Goal: Information Seeking & Learning: Learn about a topic

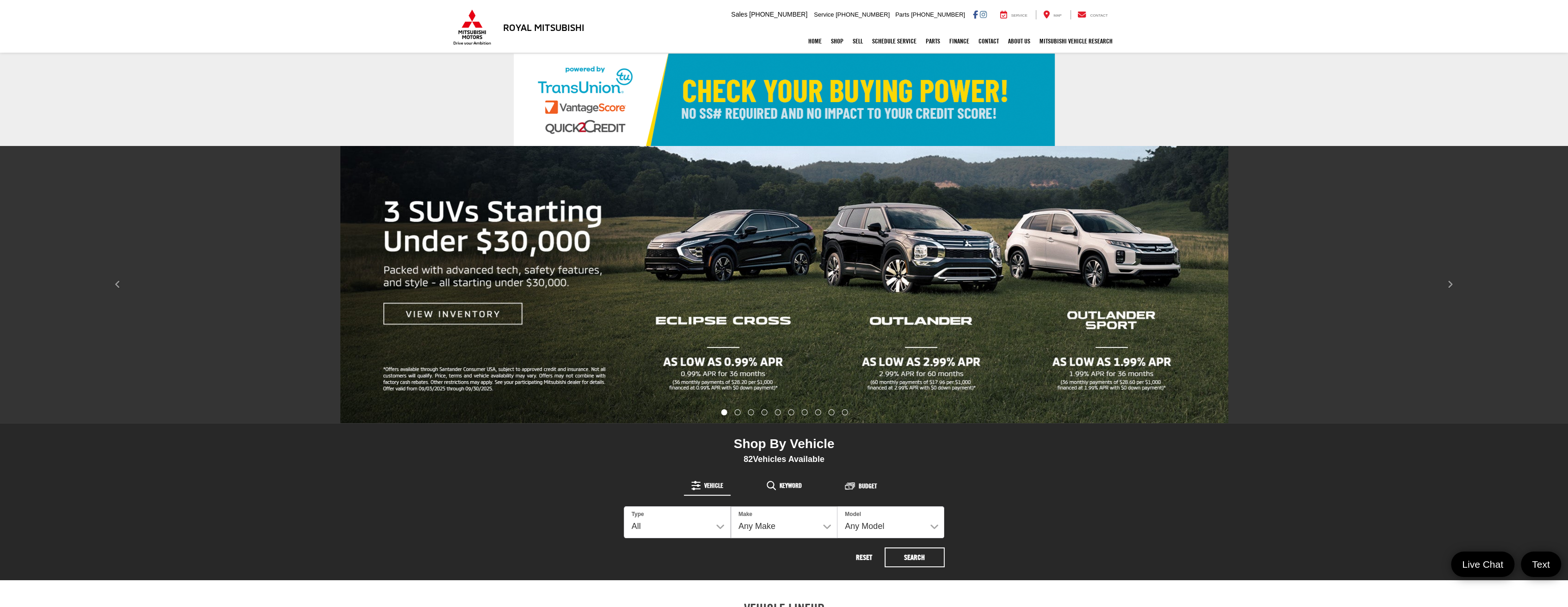
drag, startPoint x: 0, startPoint y: 0, endPoint x: 732, endPoint y: 258, distance: 776.1
click at [732, 258] on img "carousel slide number 1 of 10" at bounding box center [784, 285] width 888 height 277
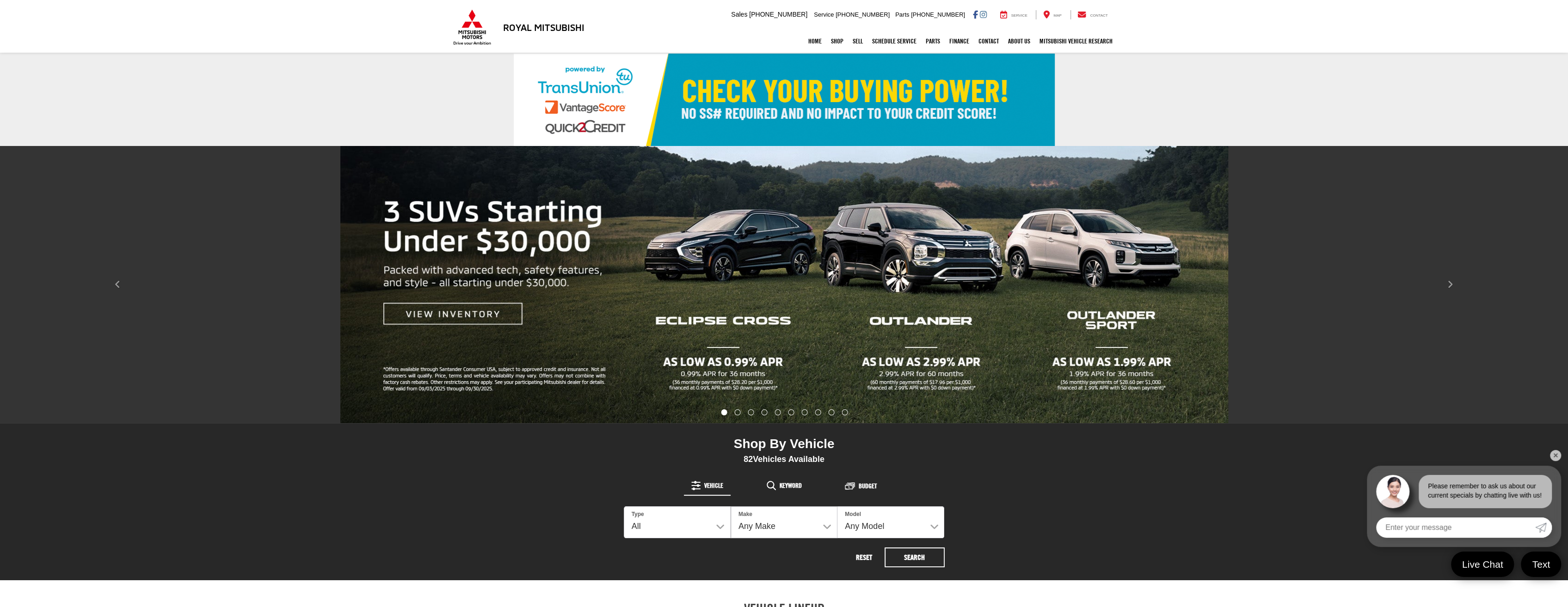
click at [1552, 457] on link "✕" at bounding box center [1555, 456] width 11 height 11
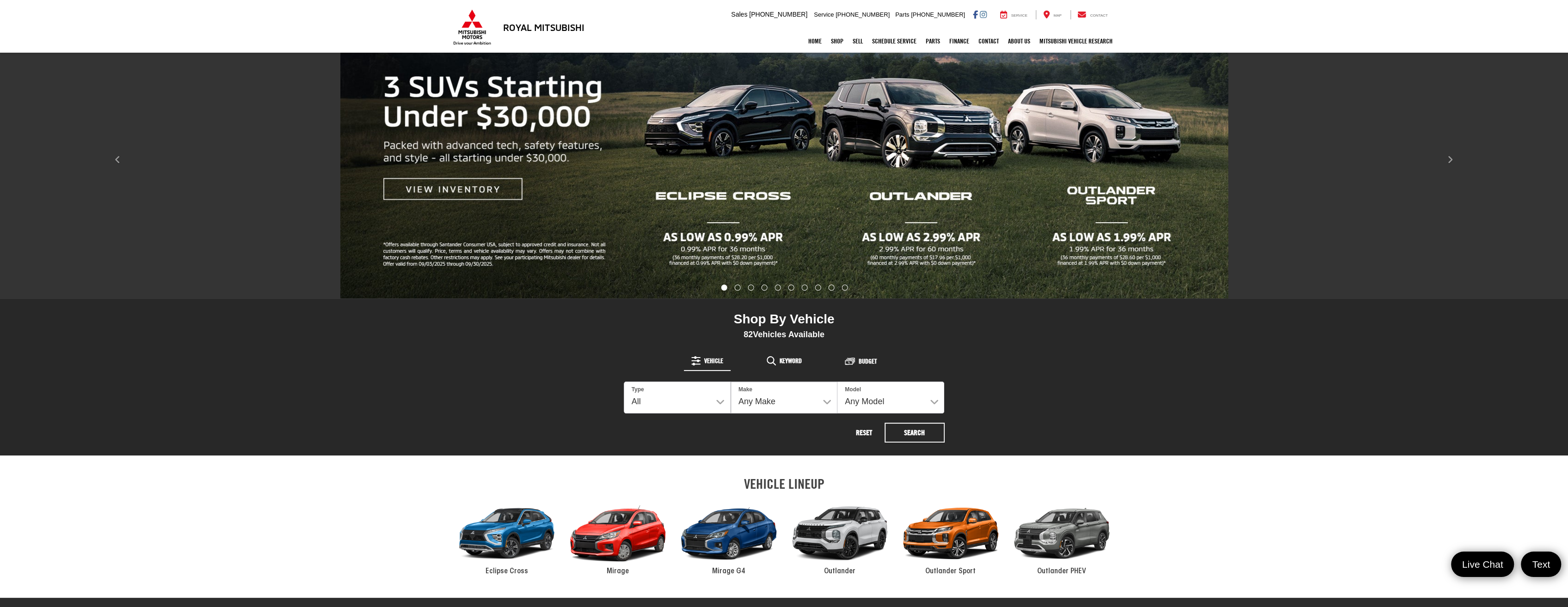
scroll to position [231, 0]
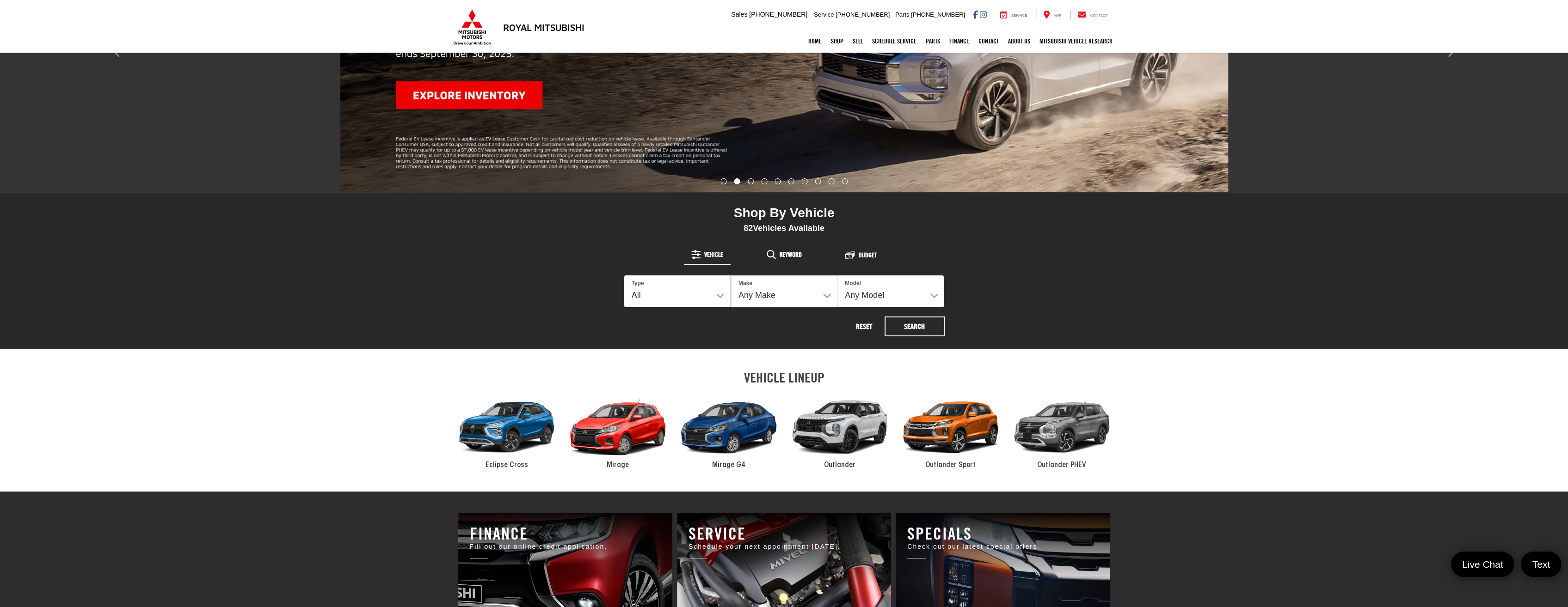
click at [499, 464] on span "Eclipse Cross" at bounding box center [507, 465] width 43 height 7
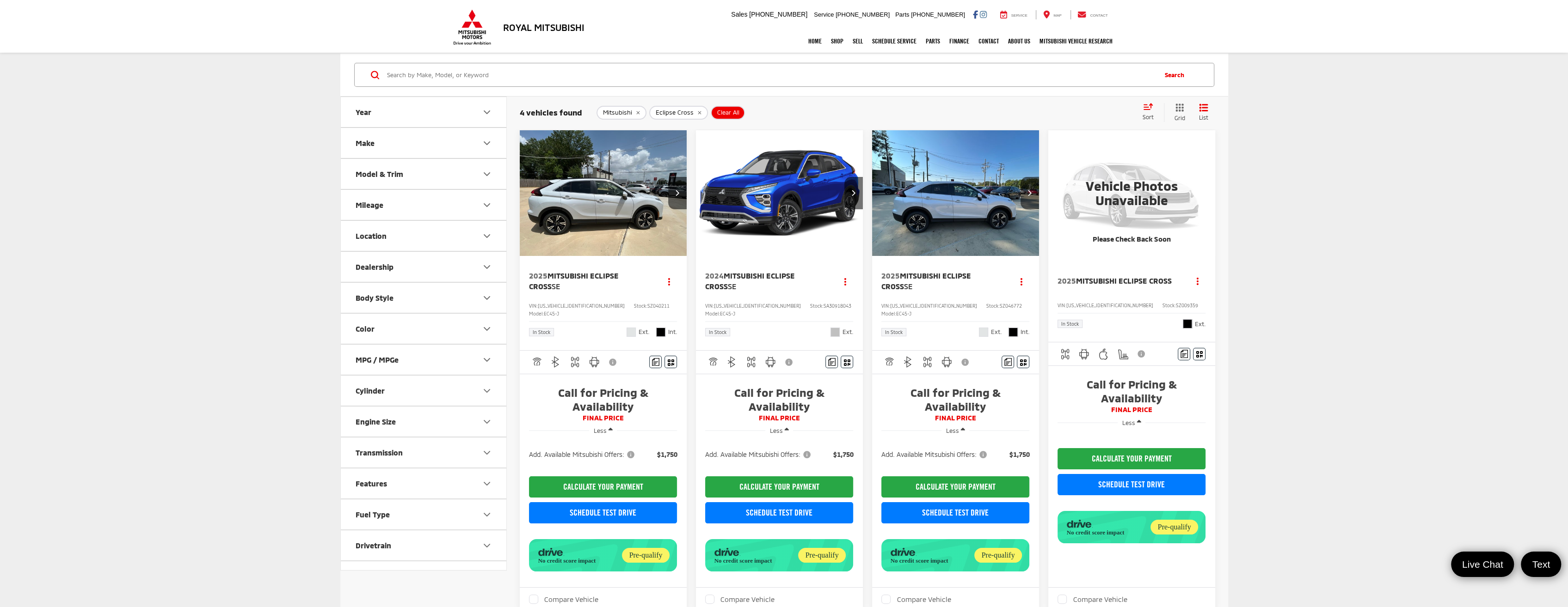
click at [1142, 217] on img "VIEW_DETAILS" at bounding box center [1132, 193] width 167 height 125
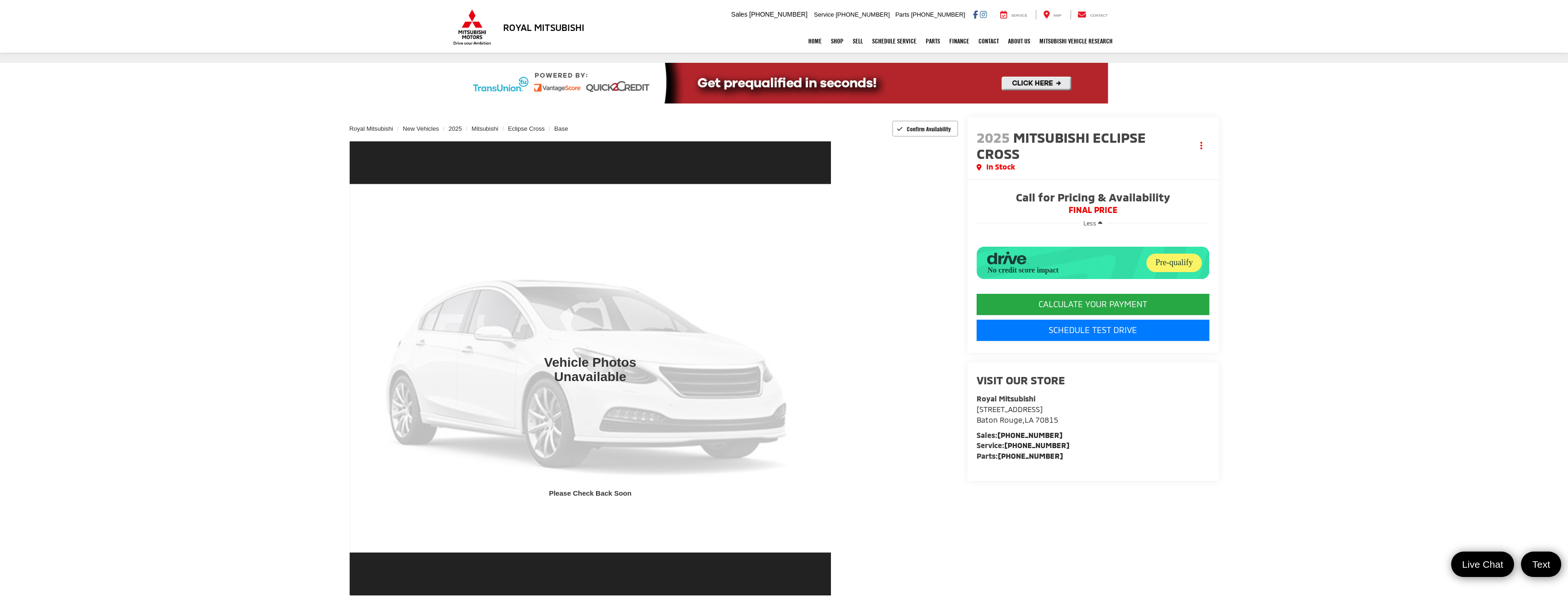
click at [1095, 224] on span "Less" at bounding box center [1090, 223] width 13 height 7
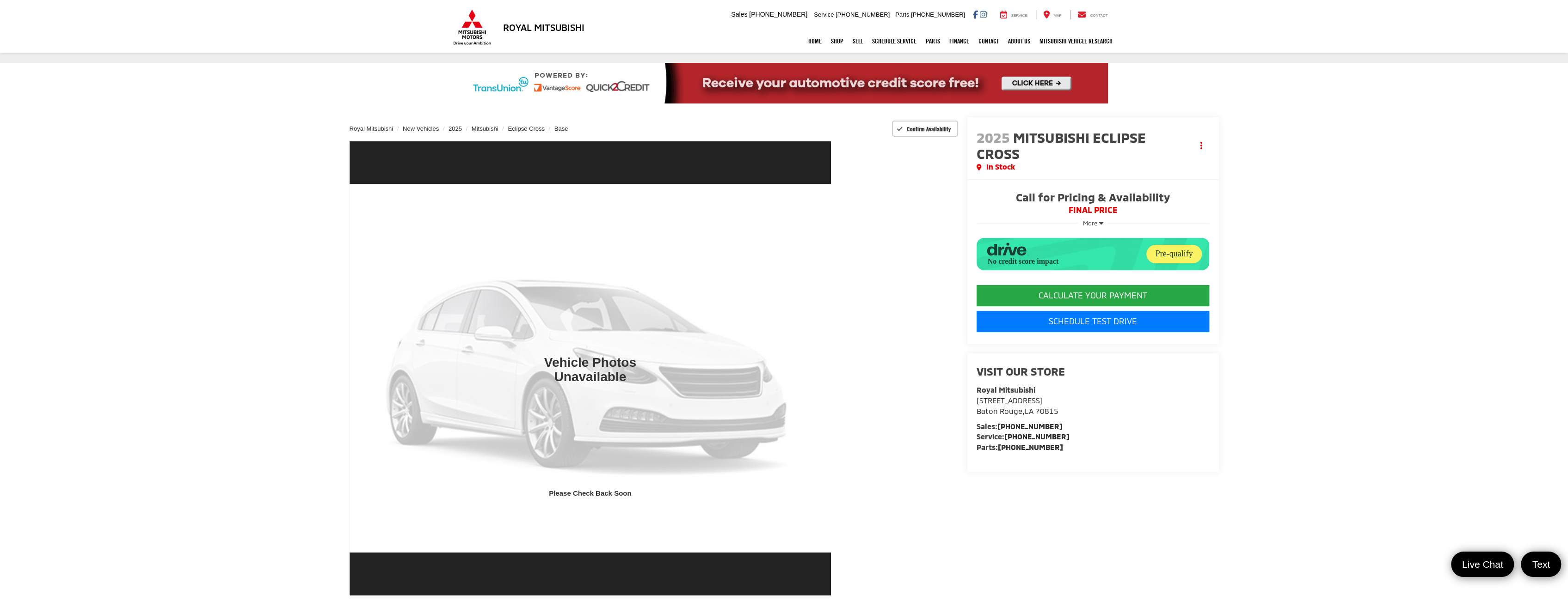
click at [1095, 224] on span "More" at bounding box center [1090, 223] width 15 height 7
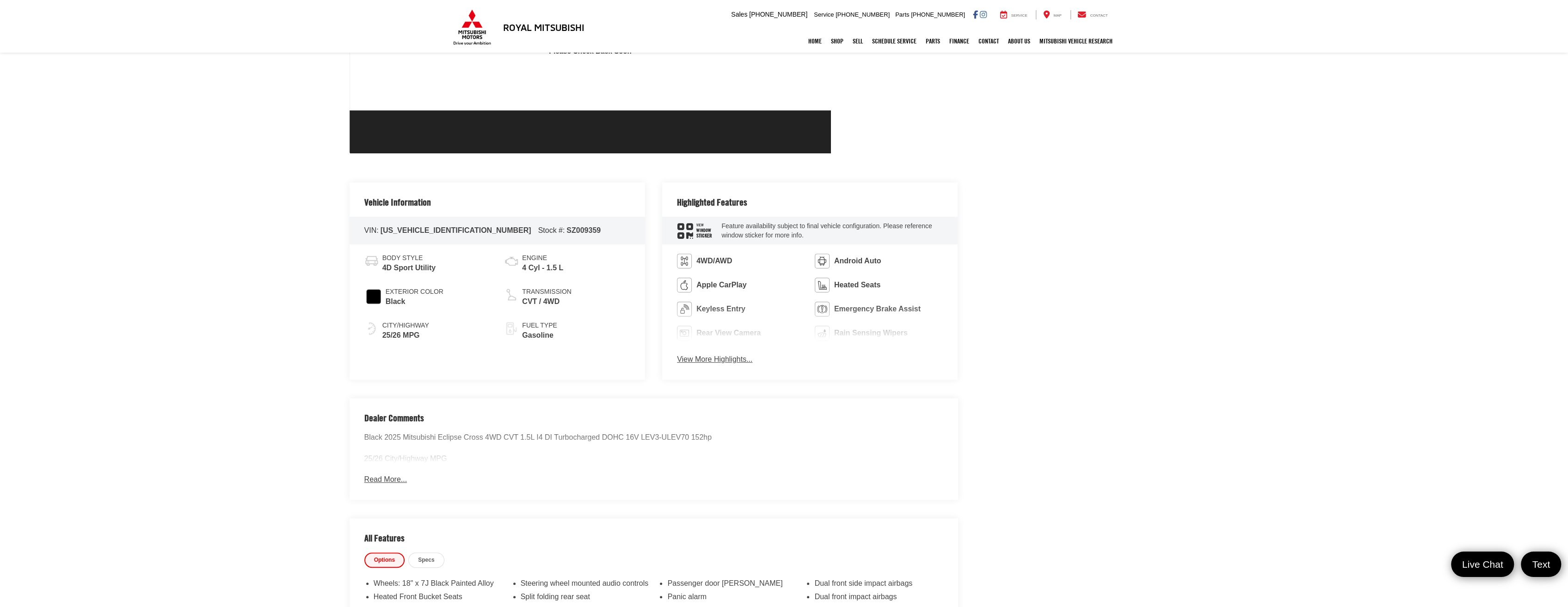
scroll to position [533, 0]
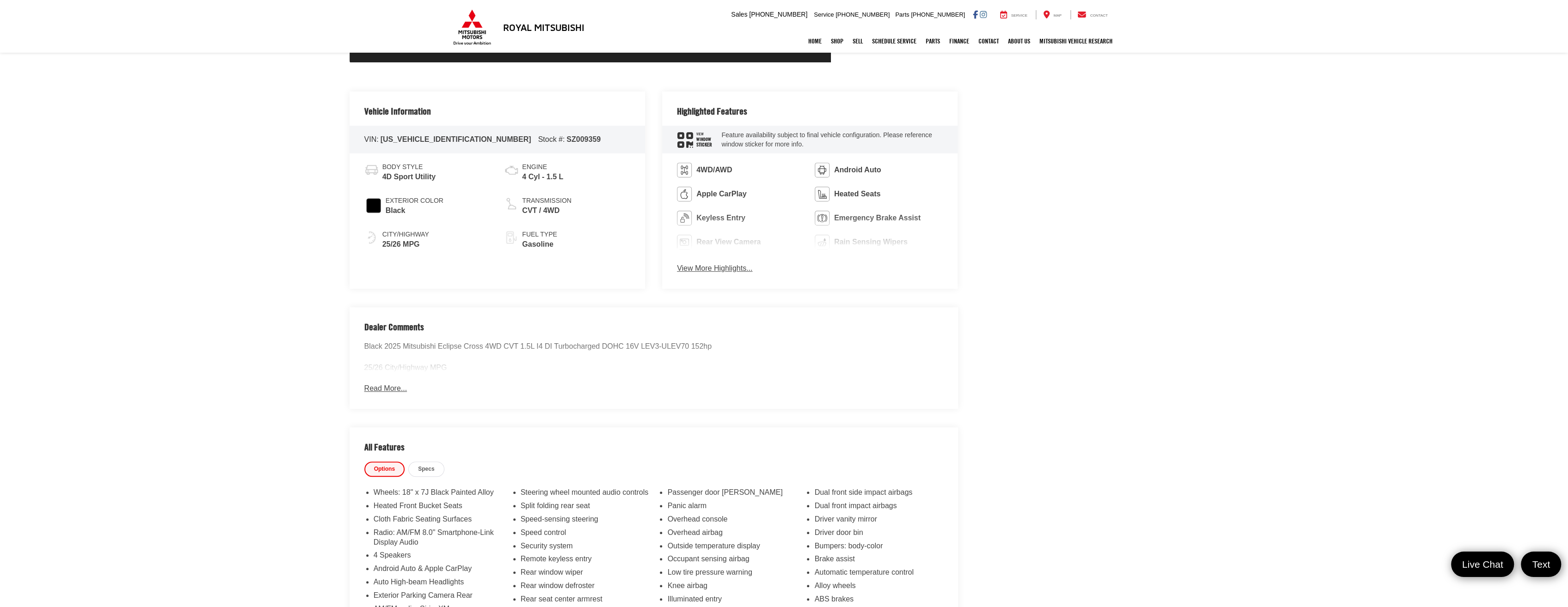
click at [401, 384] on button "Read More..." at bounding box center [386, 389] width 43 height 10
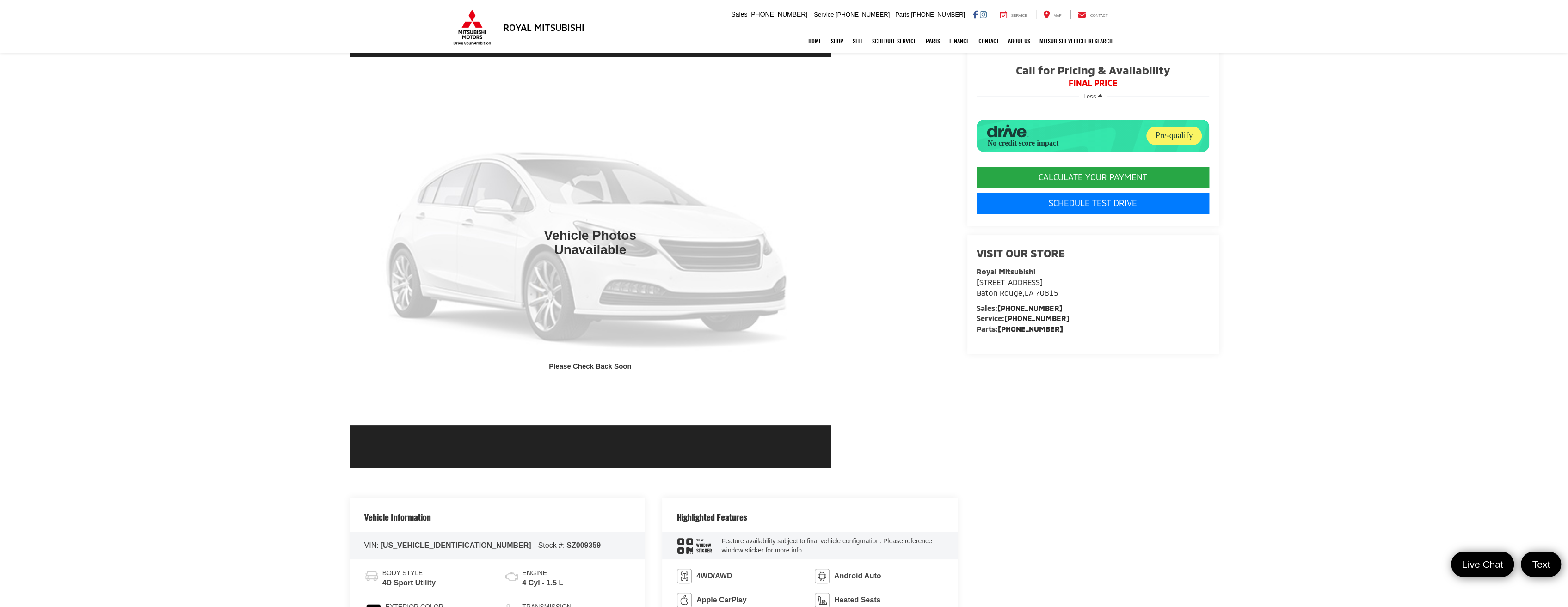
scroll to position [0, 0]
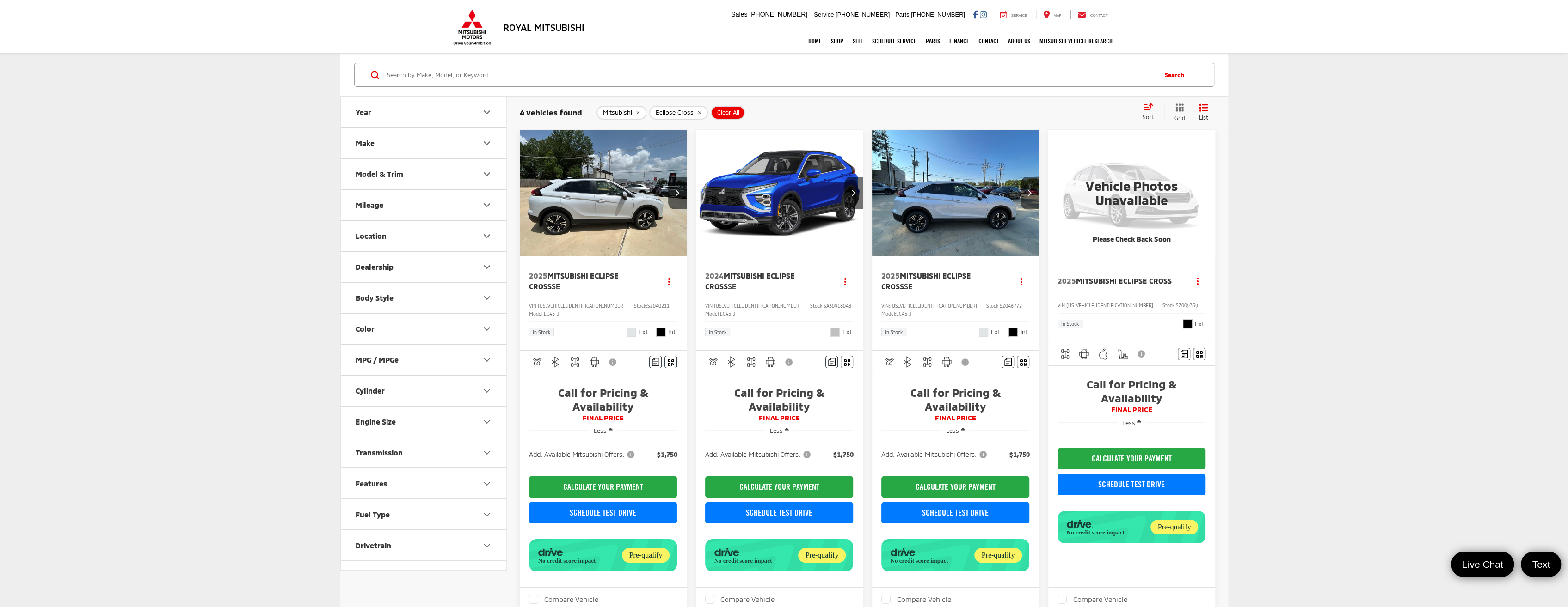
click at [1153, 276] on span "Mitsubishi Eclipse Cross" at bounding box center [1124, 280] width 96 height 9
click at [966, 217] on img "2025 Mitsubishi Eclipse Cross SE 0" at bounding box center [956, 193] width 169 height 126
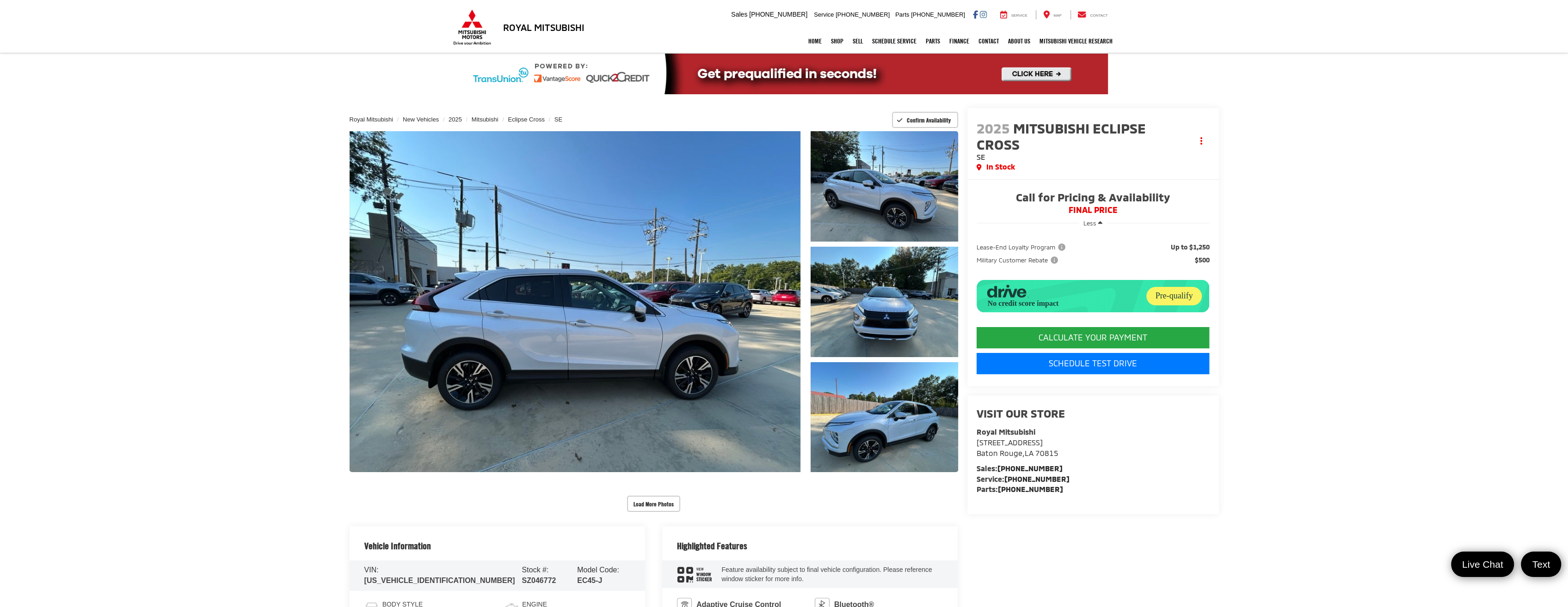
drag, startPoint x: 1092, startPoint y: 222, endPoint x: 1085, endPoint y: 224, distance: 7.3
click at [1093, 222] on span "Less" at bounding box center [1090, 223] width 13 height 7
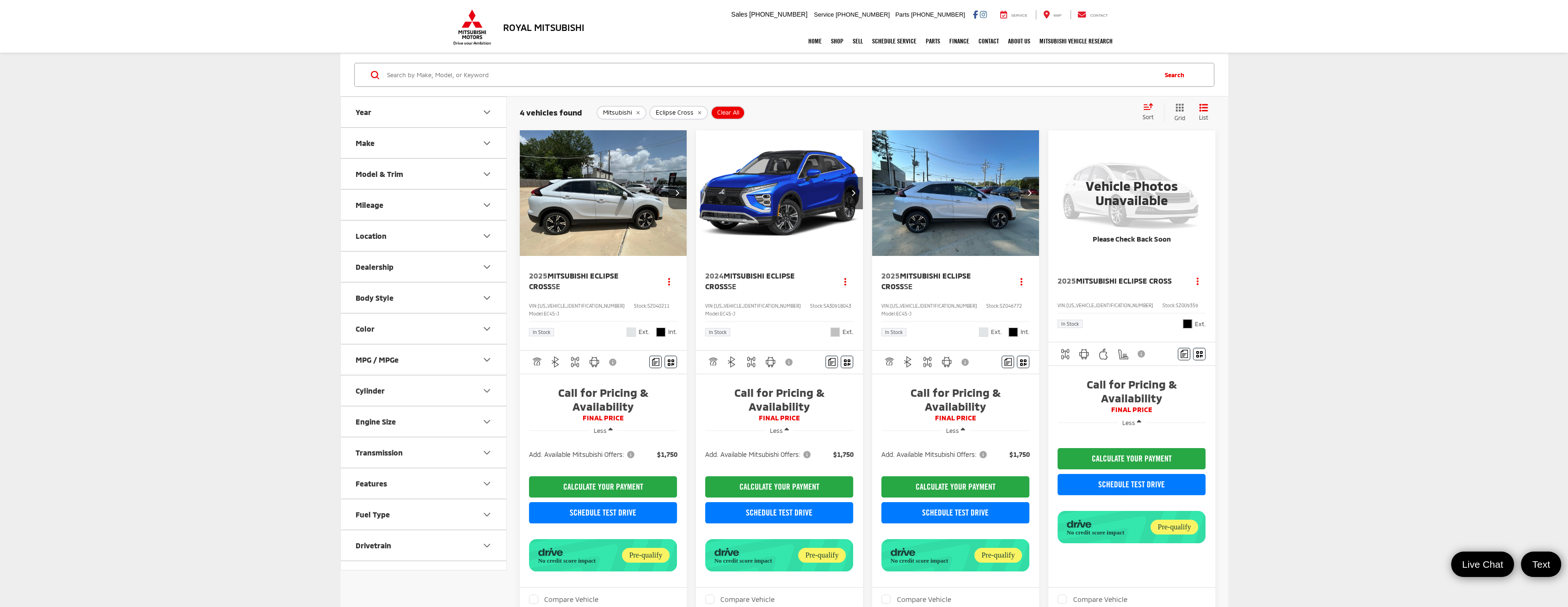
click at [674, 191] on button "Next image" at bounding box center [677, 193] width 18 height 32
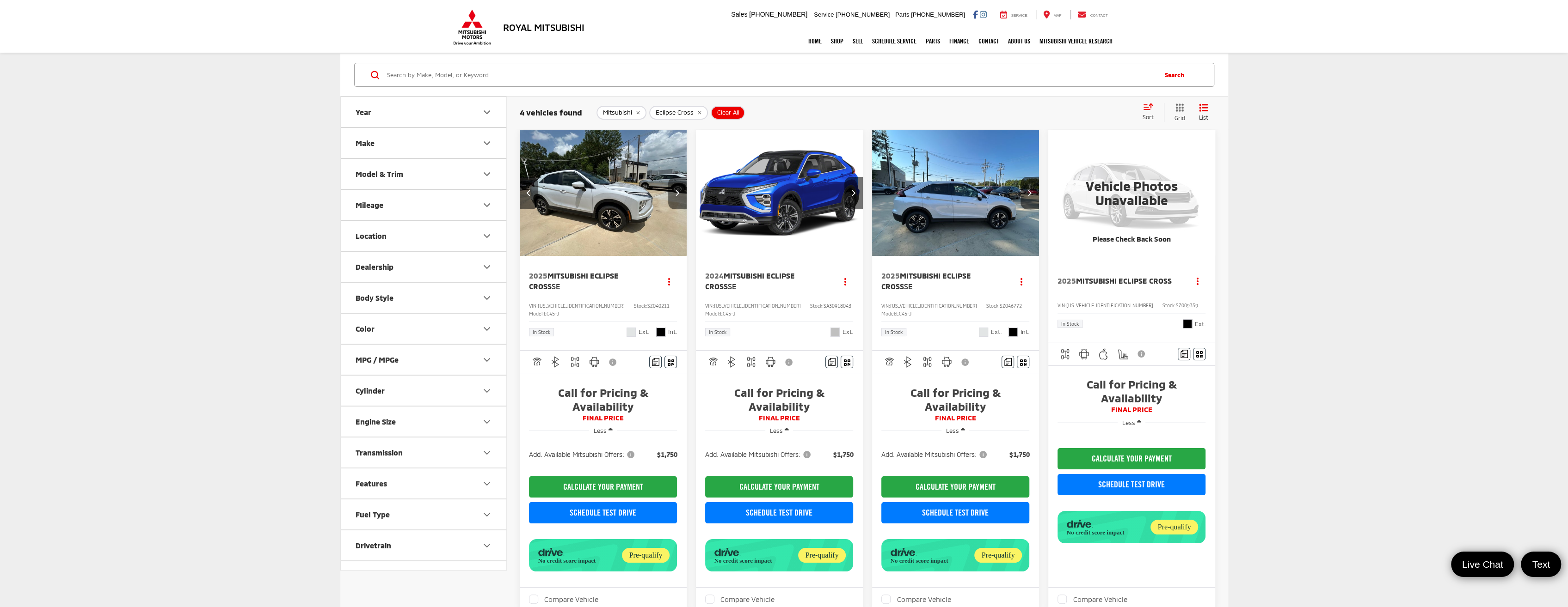
click at [674, 193] on button "Next image" at bounding box center [677, 193] width 18 height 32
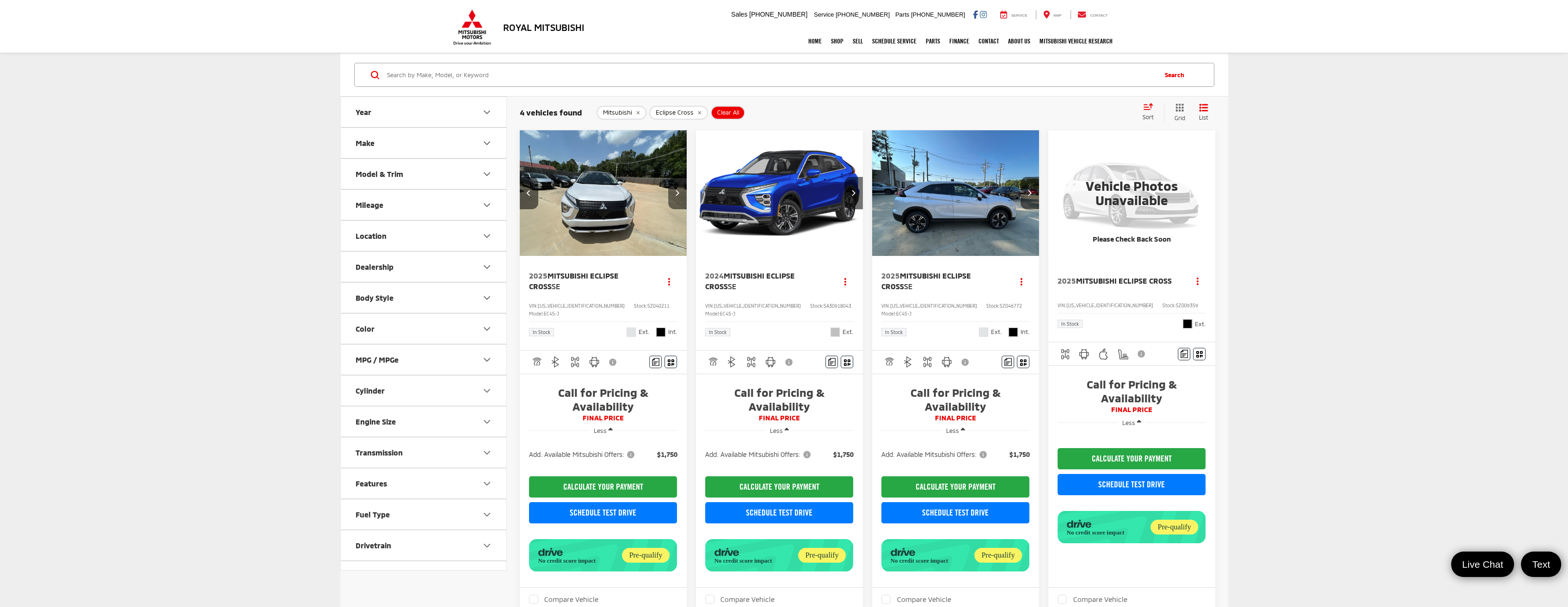
click at [674, 193] on button "Next image" at bounding box center [677, 193] width 18 height 32
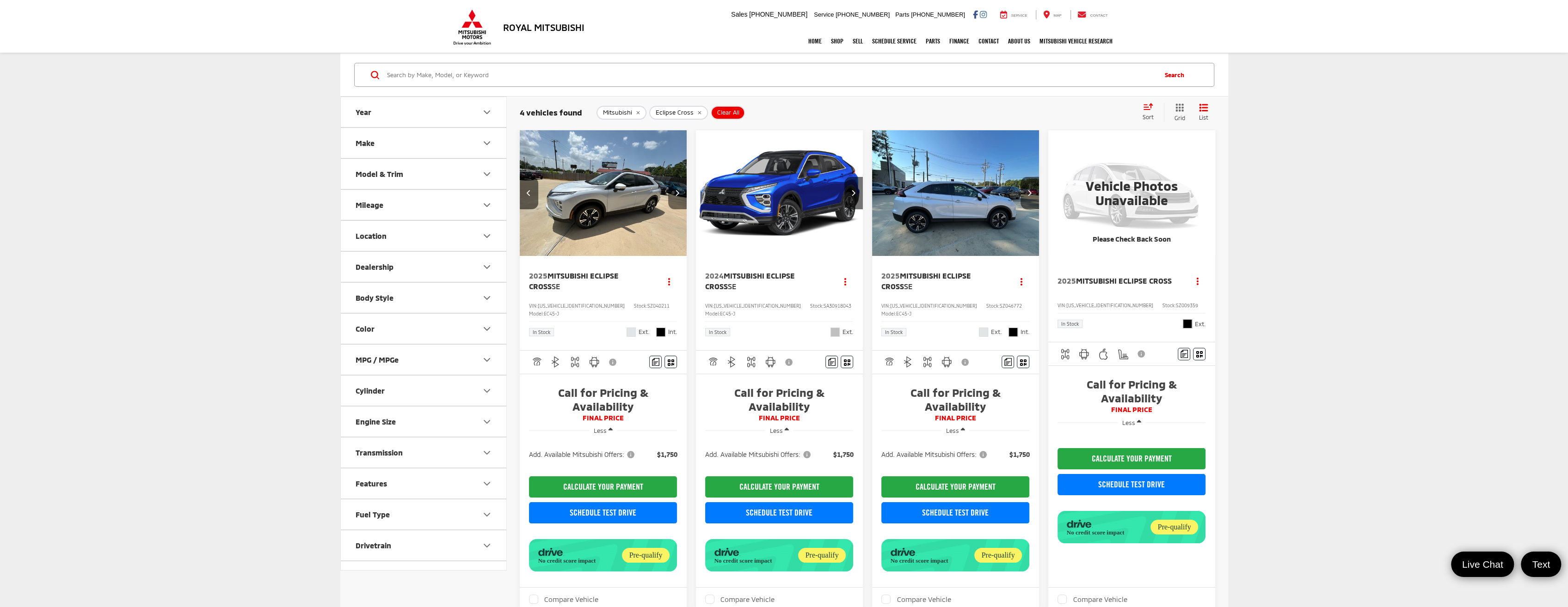
click at [674, 193] on button "Next image" at bounding box center [677, 193] width 18 height 32
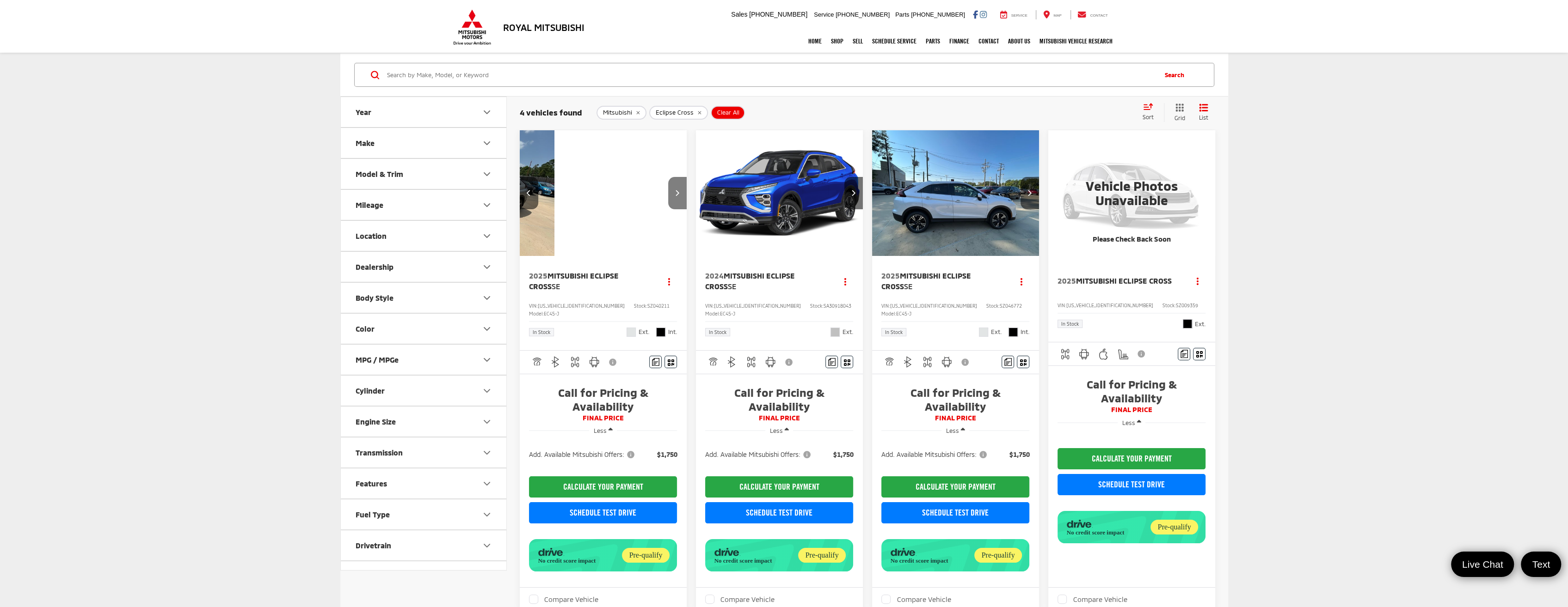
scroll to position [0, 673]
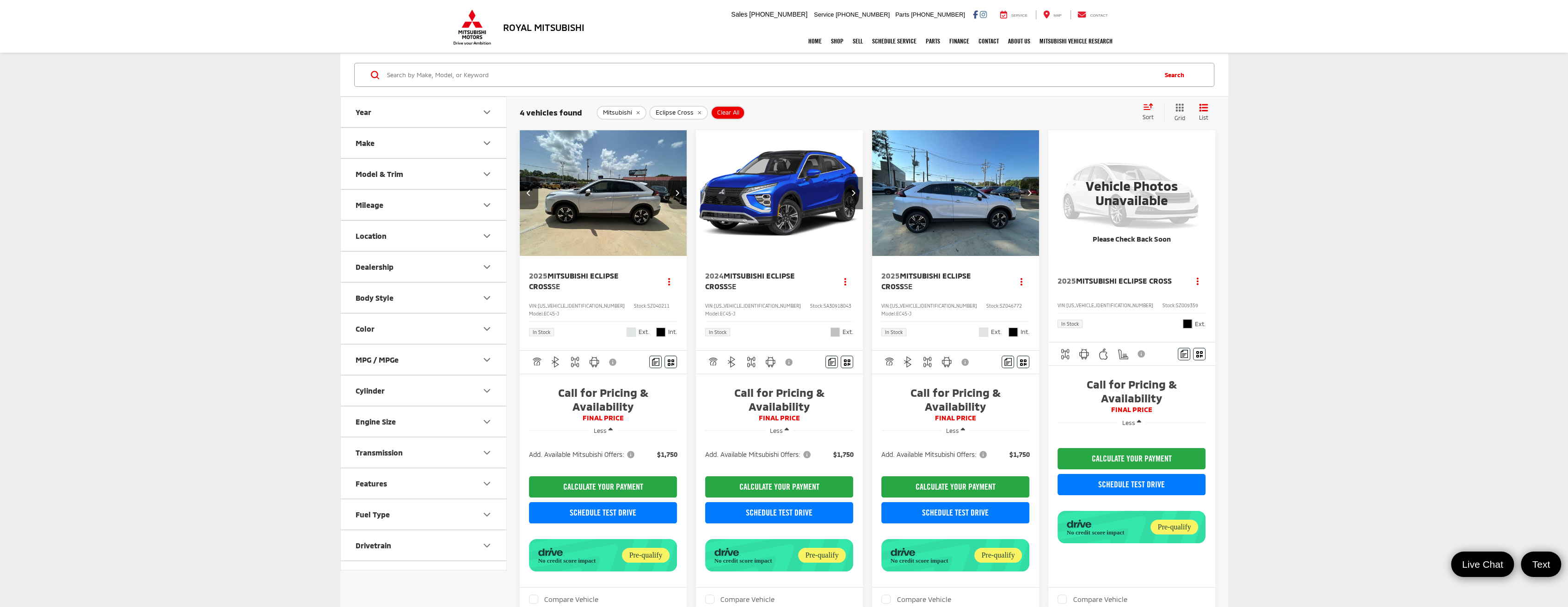
click at [674, 193] on button "Next image" at bounding box center [677, 193] width 18 height 32
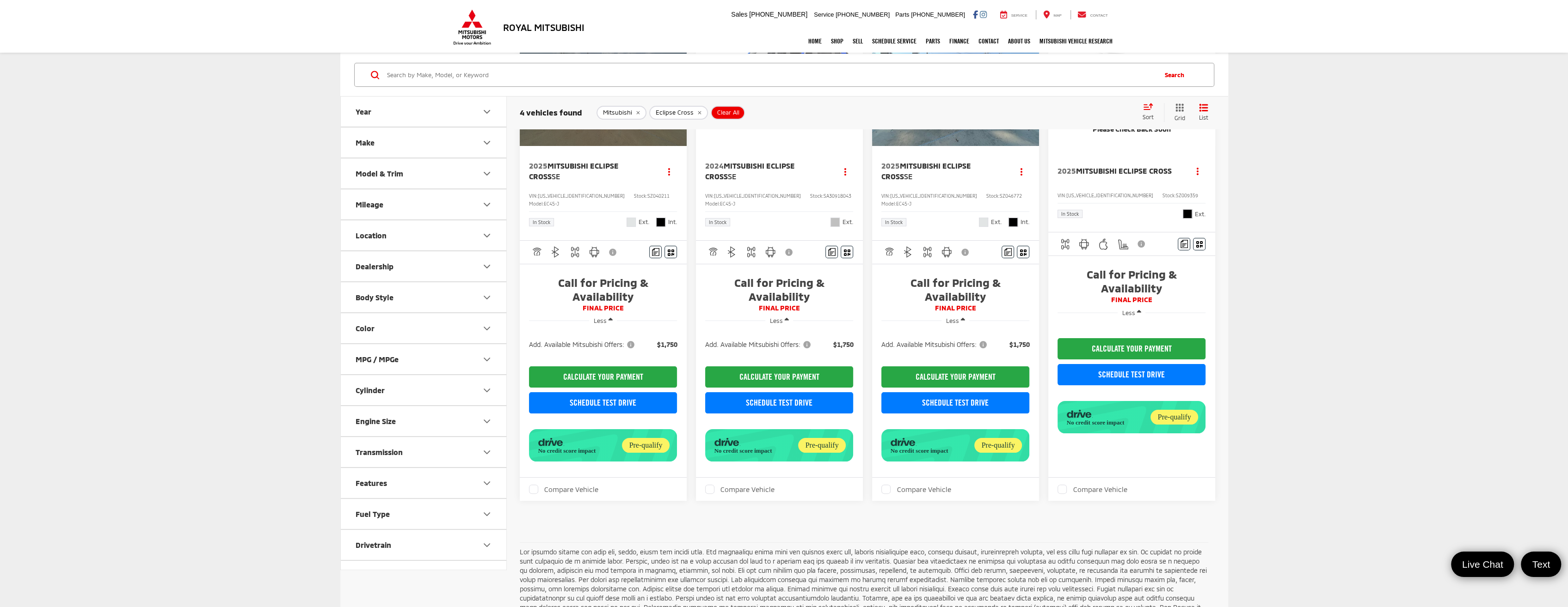
scroll to position [0, 0]
